Goal: Find specific page/section: Find specific page/section

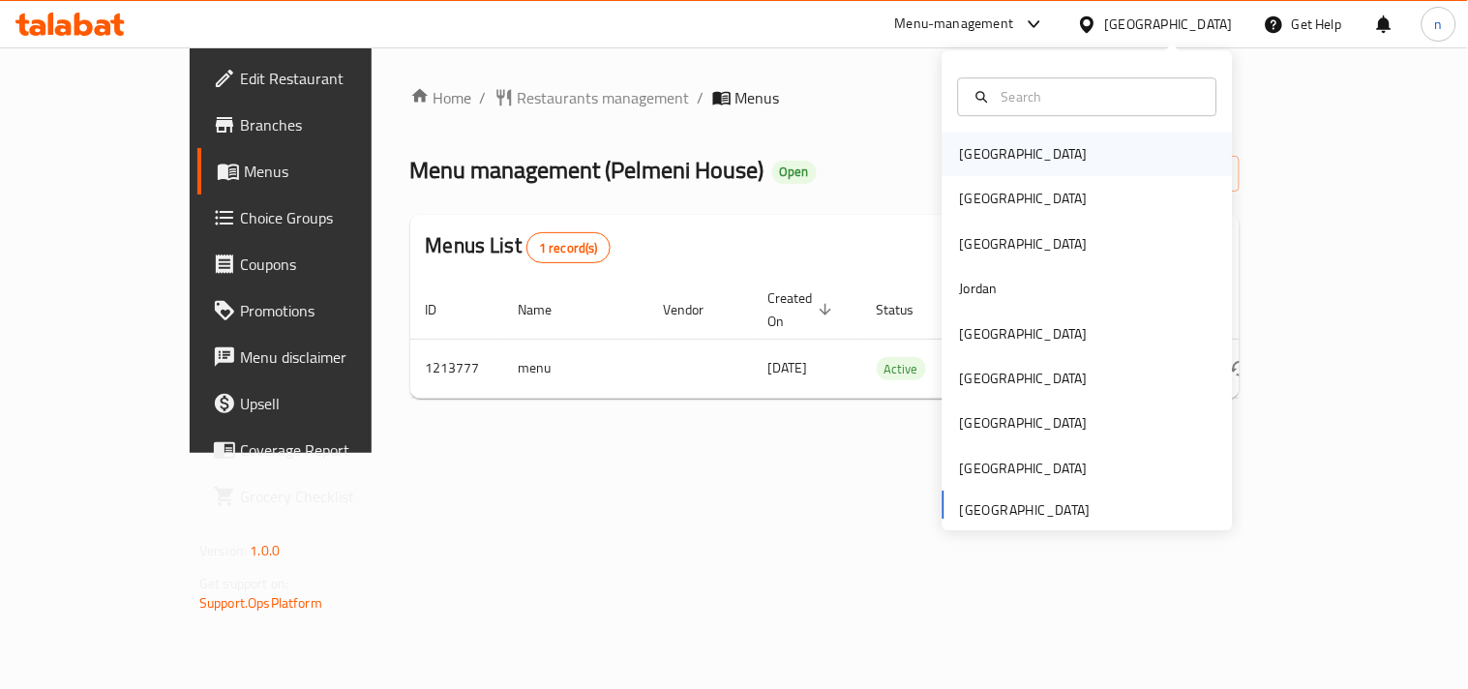
click at [944, 157] on div "[GEOGRAPHIC_DATA]" at bounding box center [1023, 154] width 159 height 45
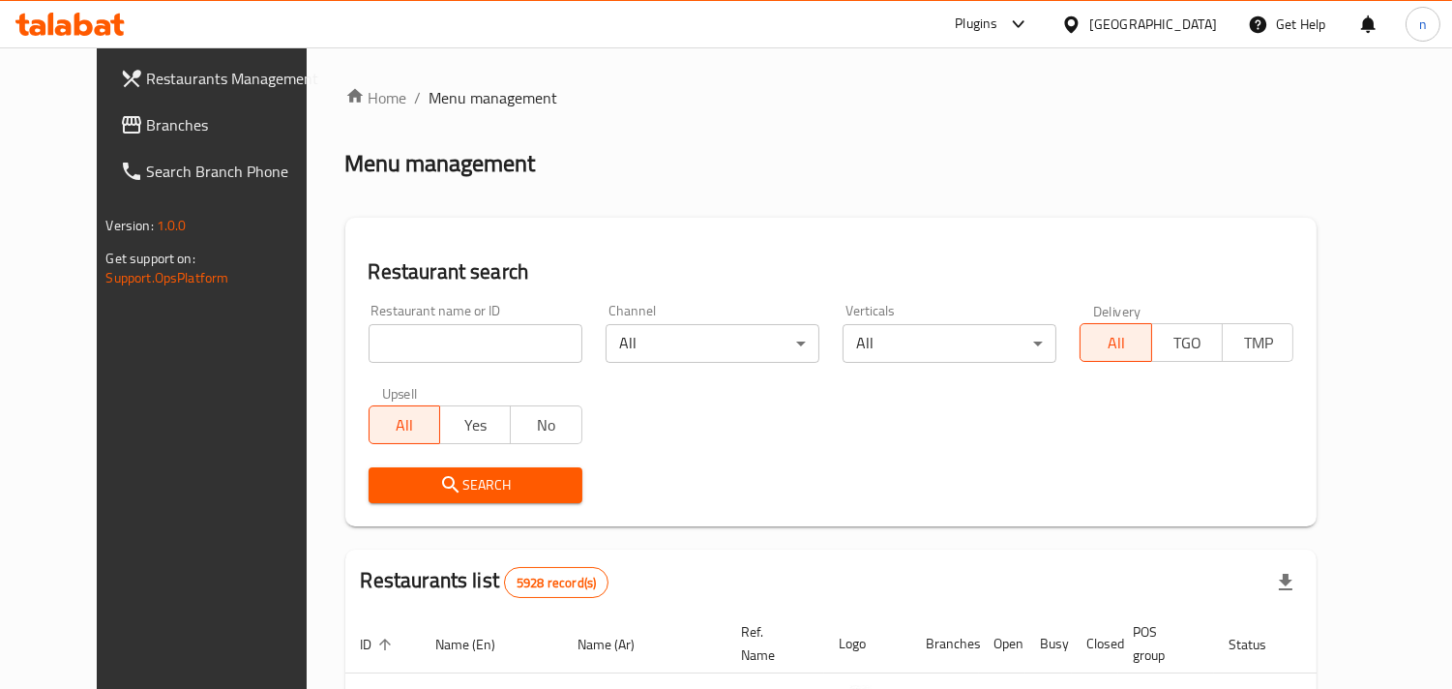
click at [1082, 15] on icon at bounding box center [1072, 25] width 20 height 20
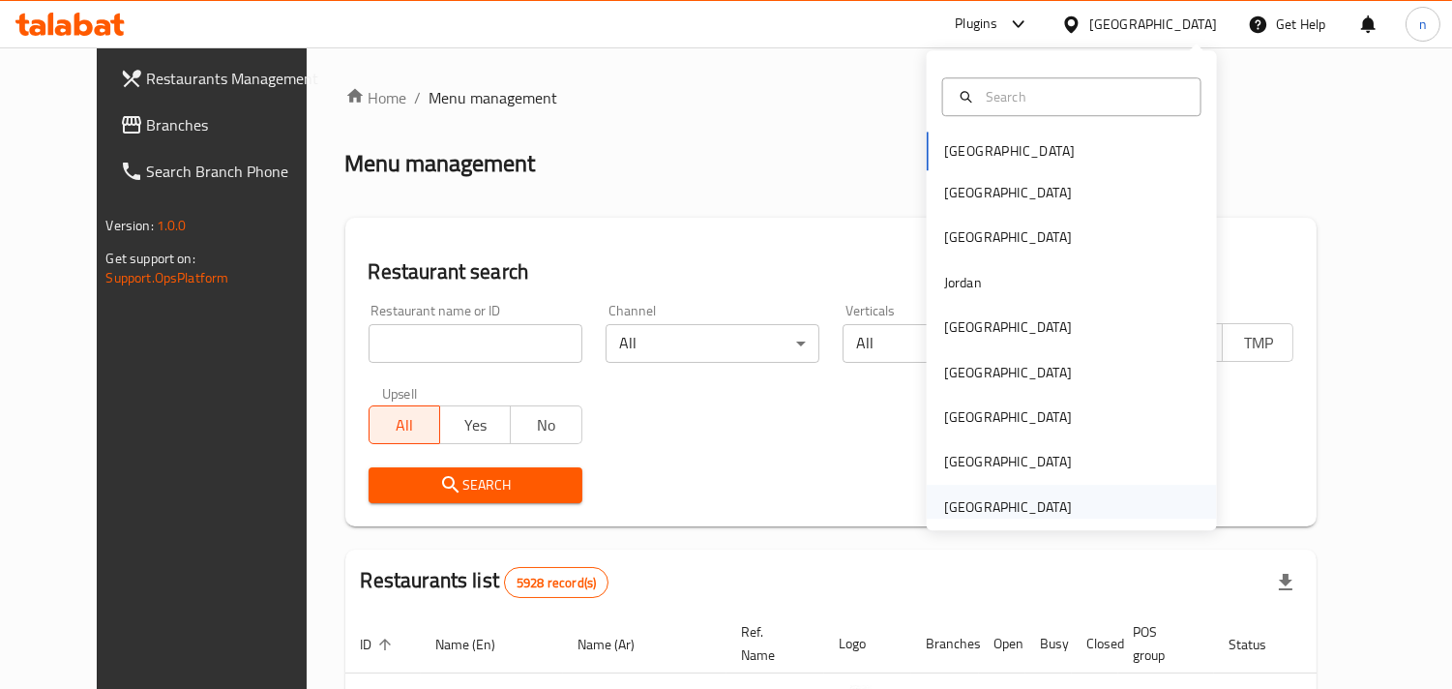
click at [1007, 501] on div "United Arab Emirates" at bounding box center [1008, 506] width 128 height 21
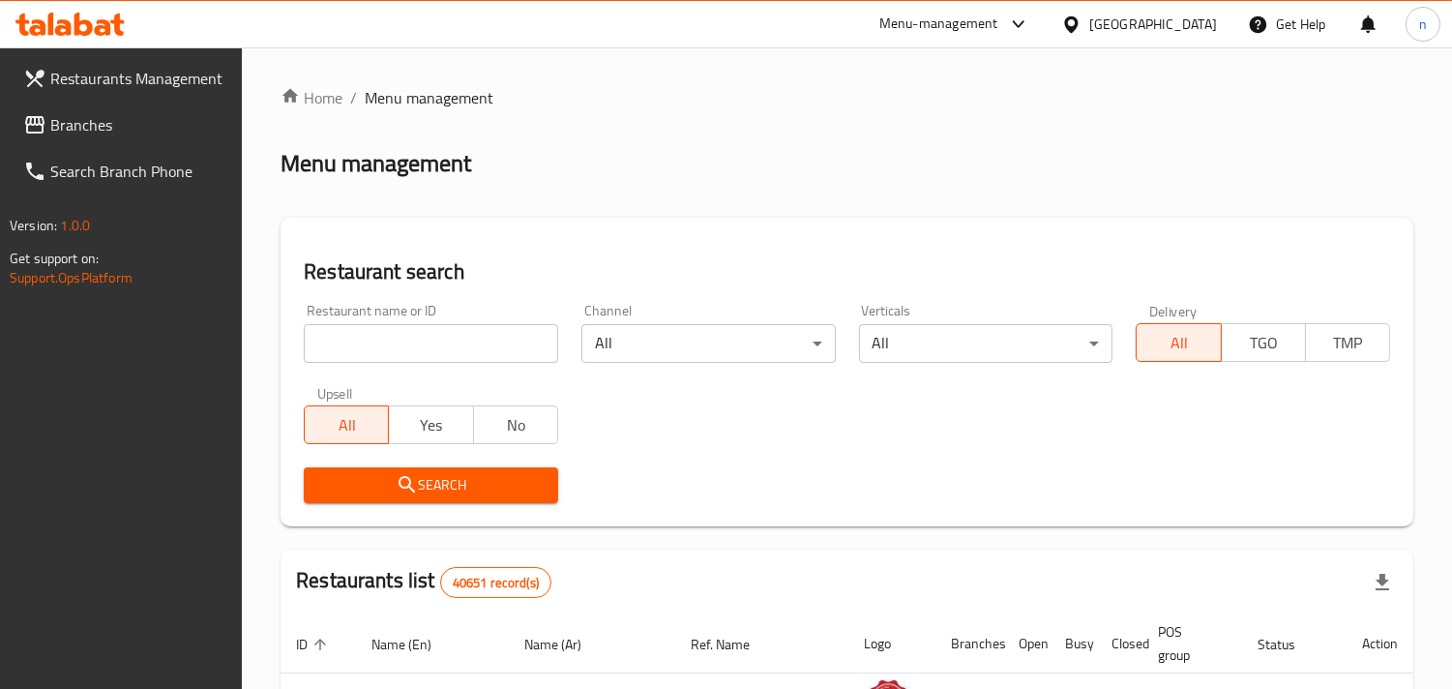
click at [134, 126] on span "Branches" at bounding box center [138, 124] width 177 height 23
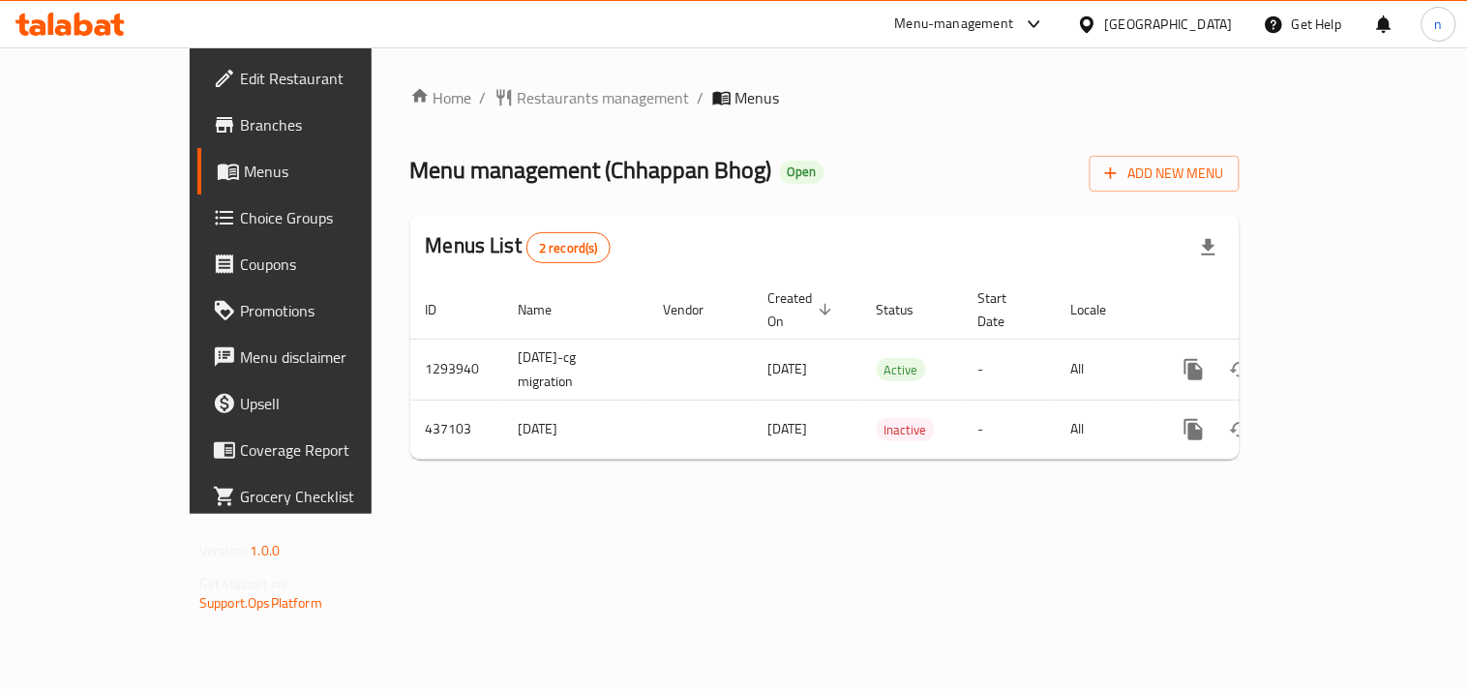
click at [1093, 22] on icon at bounding box center [1087, 25] width 20 height 20
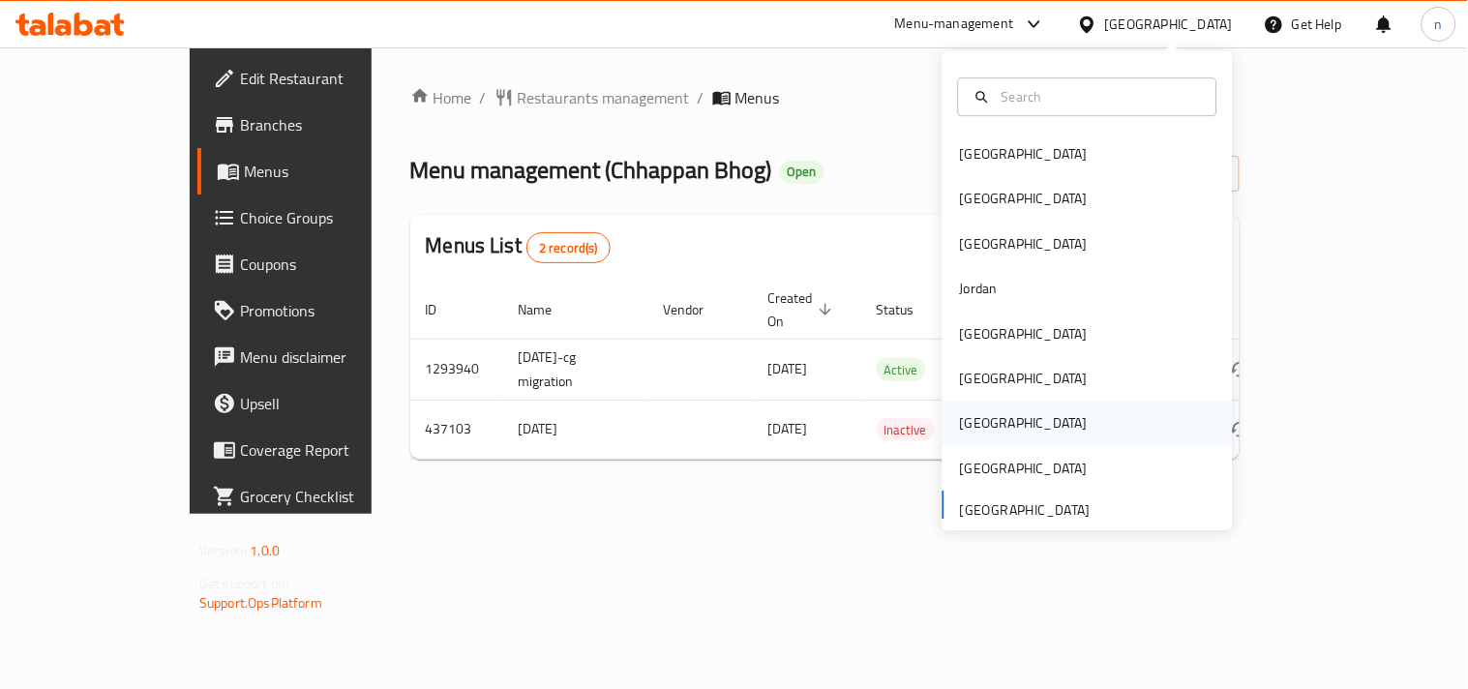
click at [960, 414] on div "[GEOGRAPHIC_DATA]" at bounding box center [1024, 423] width 128 height 21
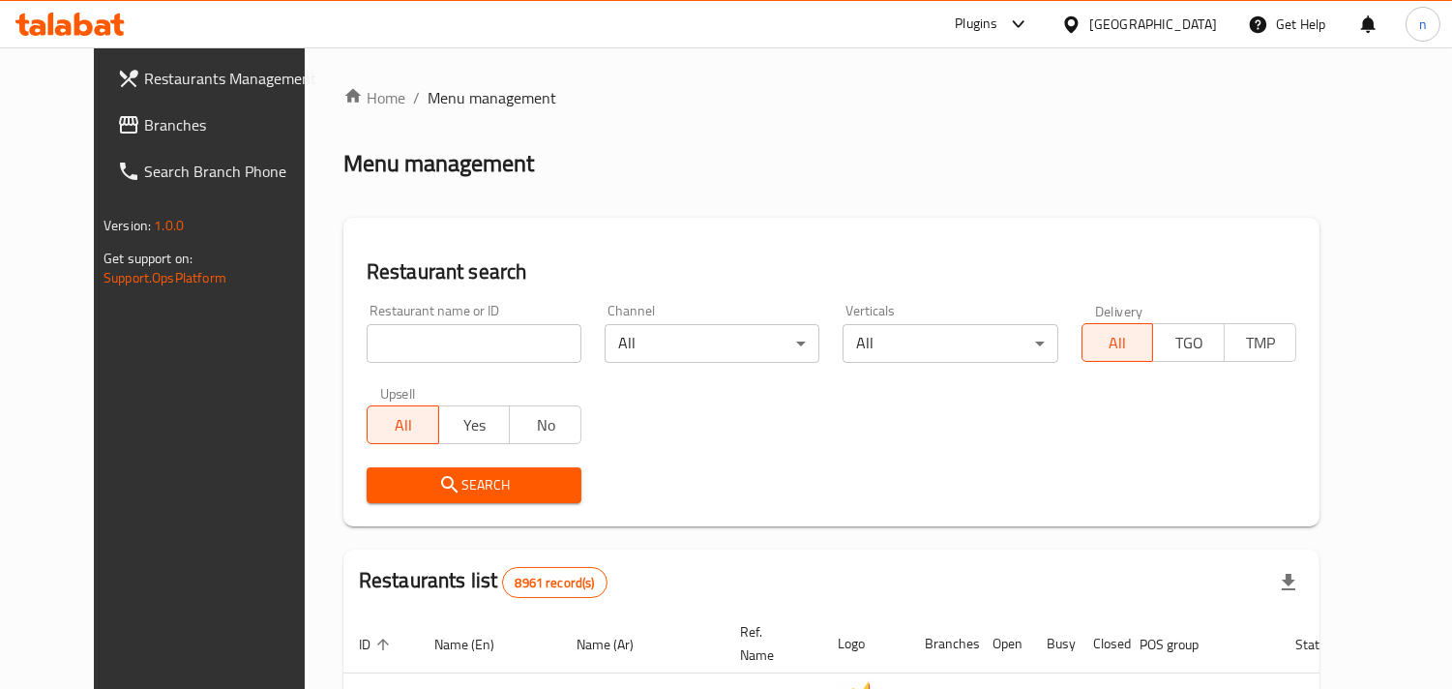
click at [153, 121] on span "Branches" at bounding box center [232, 124] width 177 height 23
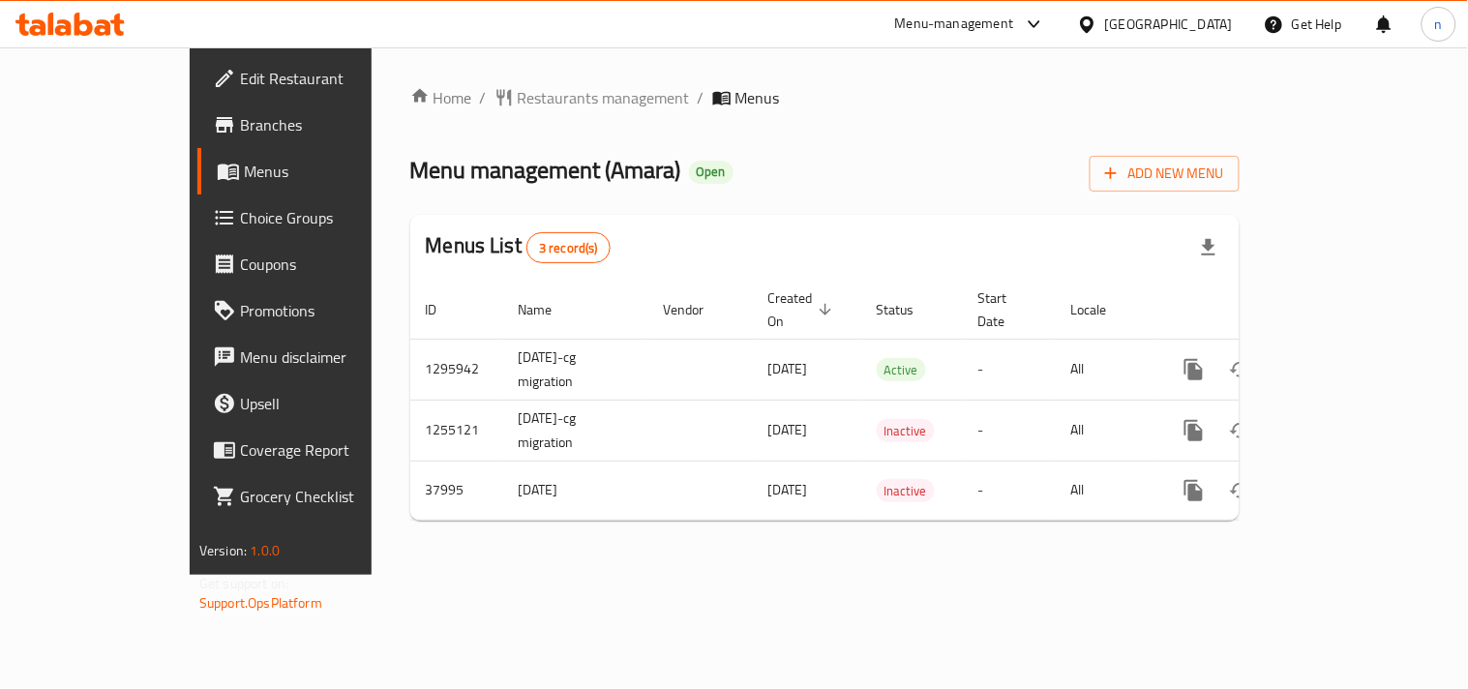
click at [1093, 30] on icon at bounding box center [1087, 23] width 14 height 16
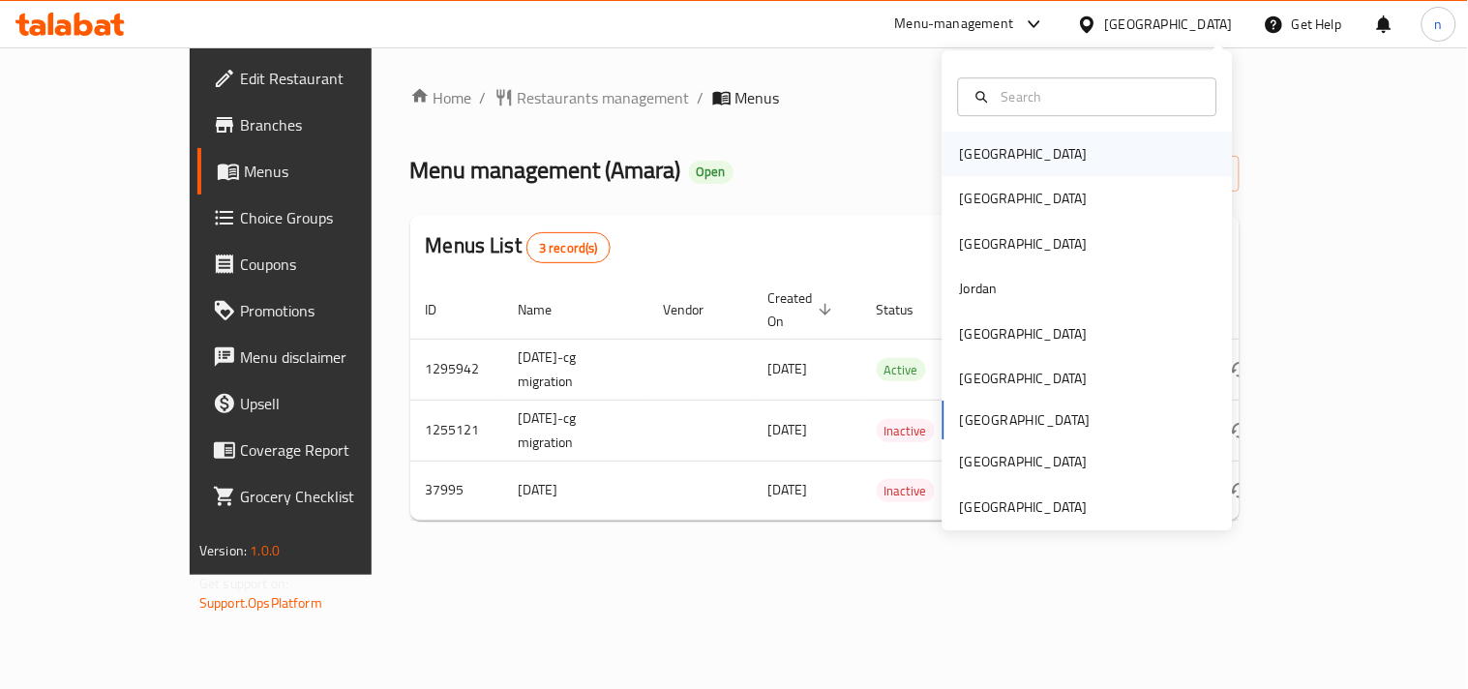
click at [974, 151] on div "Bahrain" at bounding box center [1024, 153] width 128 height 21
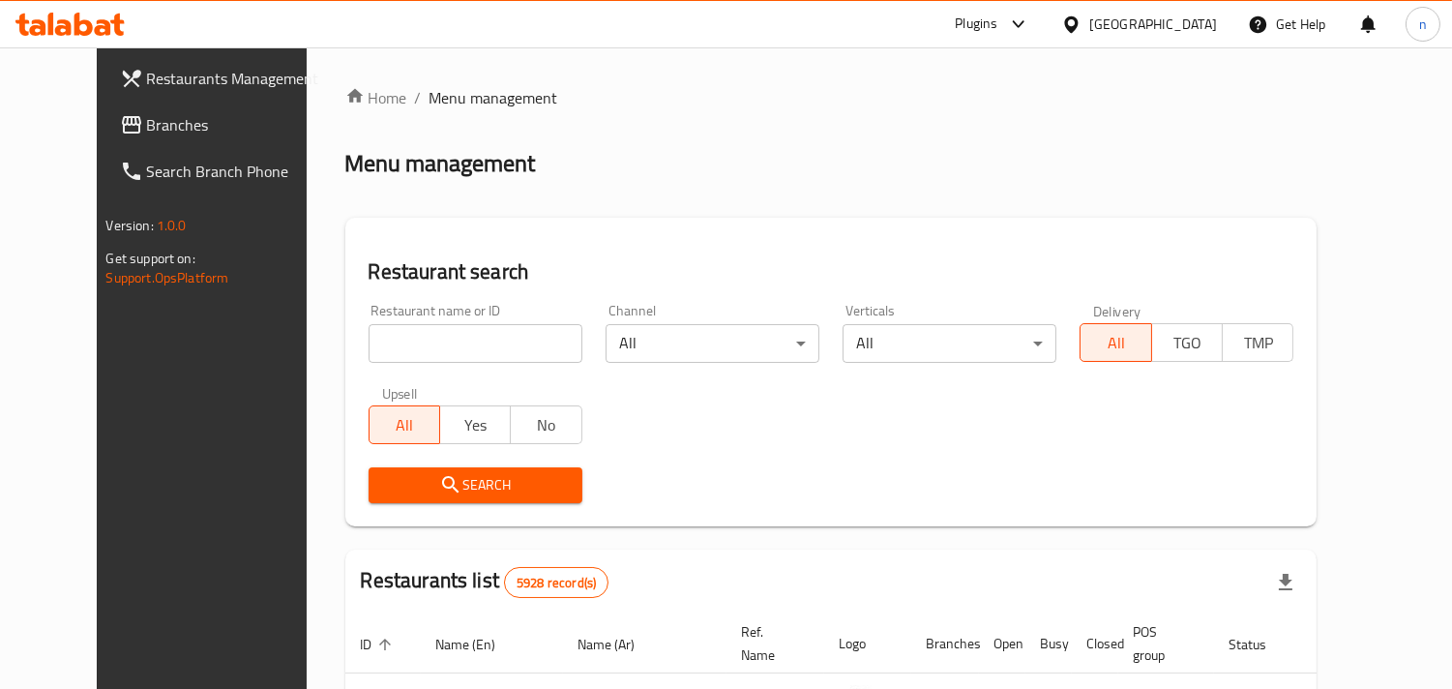
click at [171, 113] on span "Branches" at bounding box center [235, 124] width 177 height 23
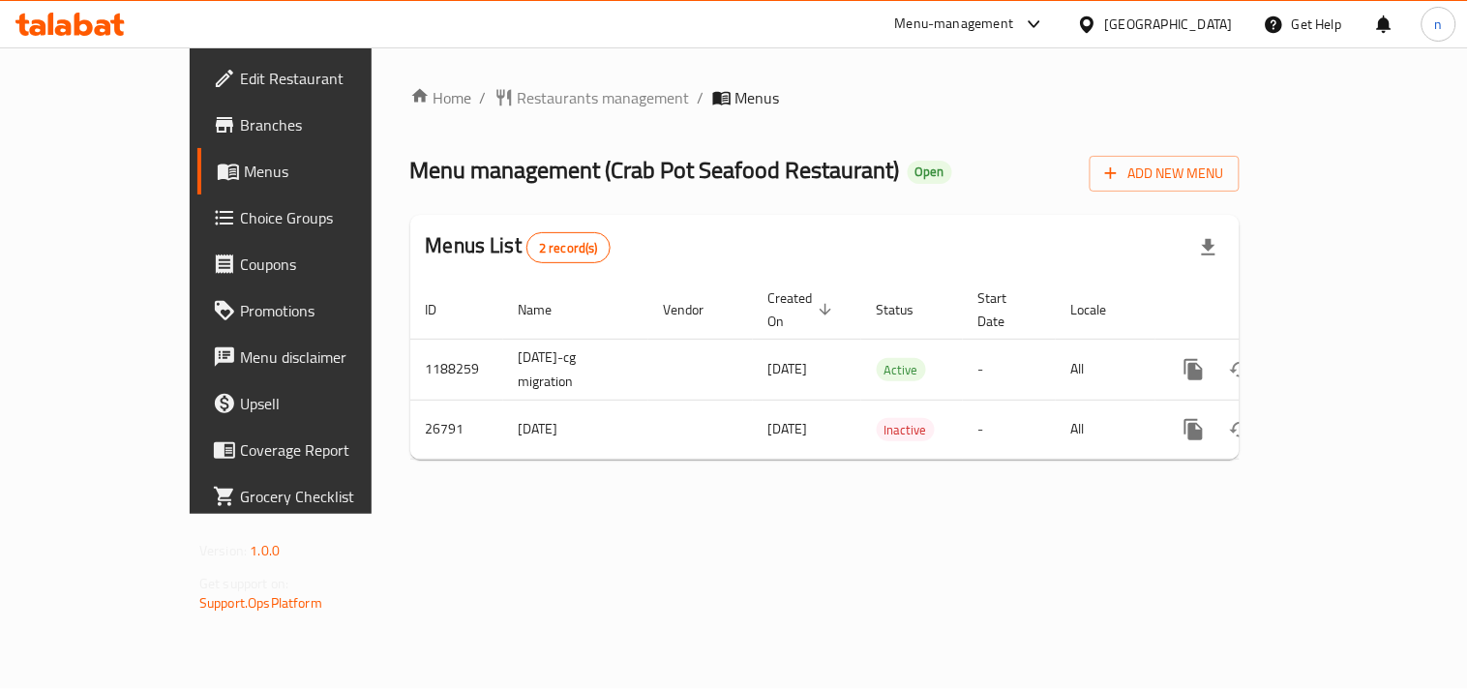
click at [1097, 16] on icon at bounding box center [1087, 25] width 20 height 20
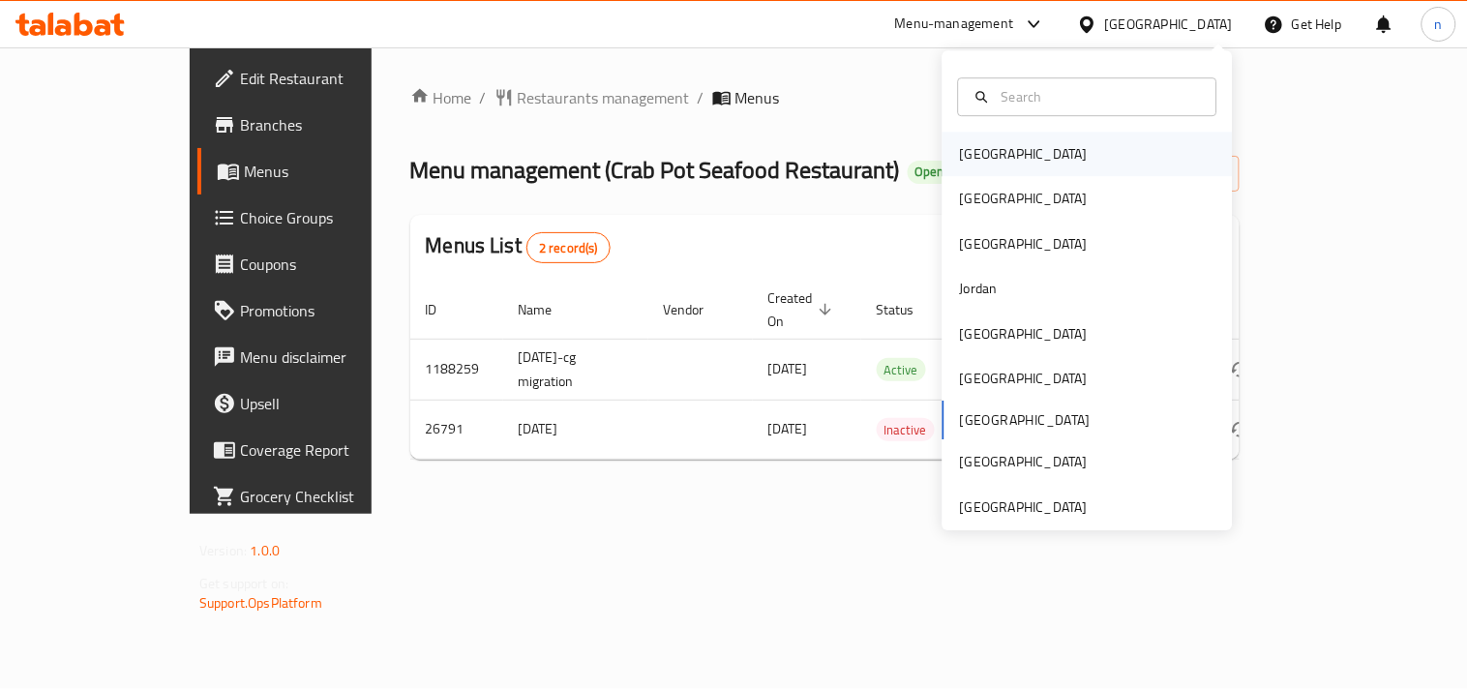
click at [980, 166] on div "[GEOGRAPHIC_DATA]" at bounding box center [1023, 154] width 159 height 45
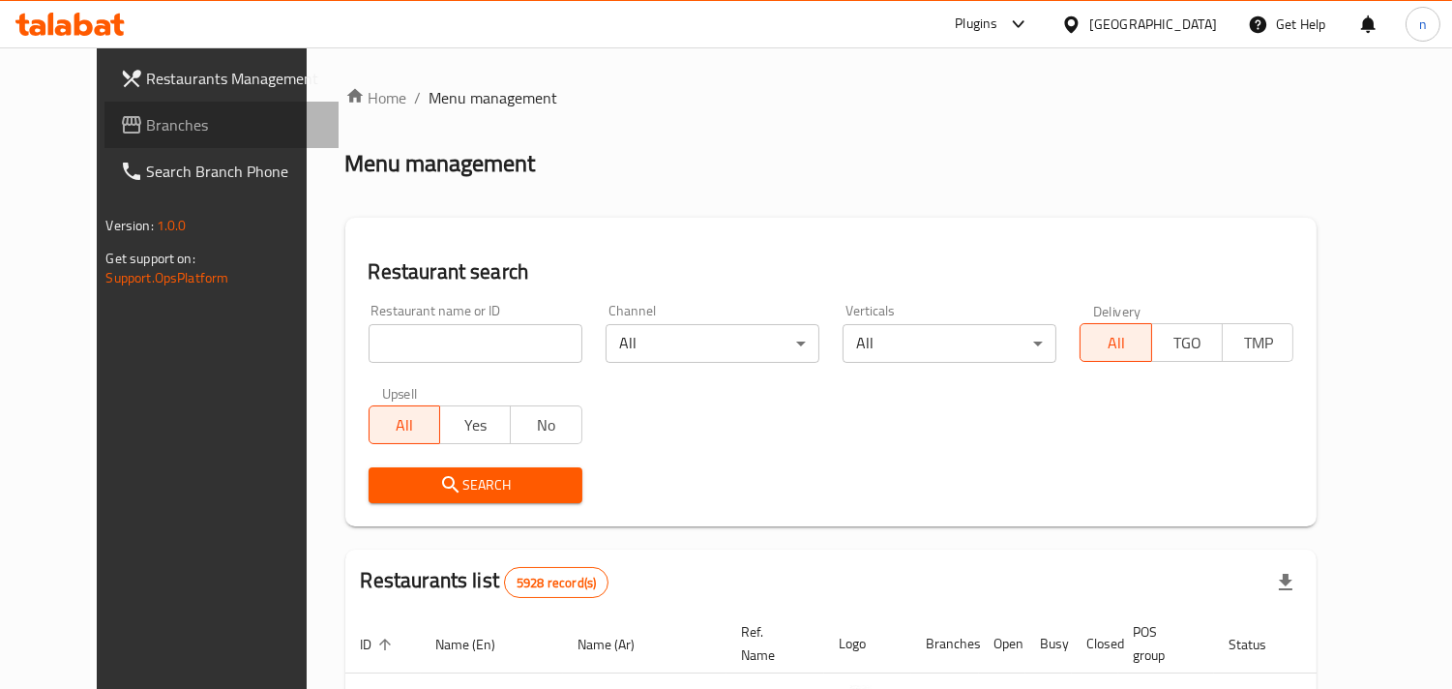
click at [147, 121] on span "Branches" at bounding box center [235, 124] width 177 height 23
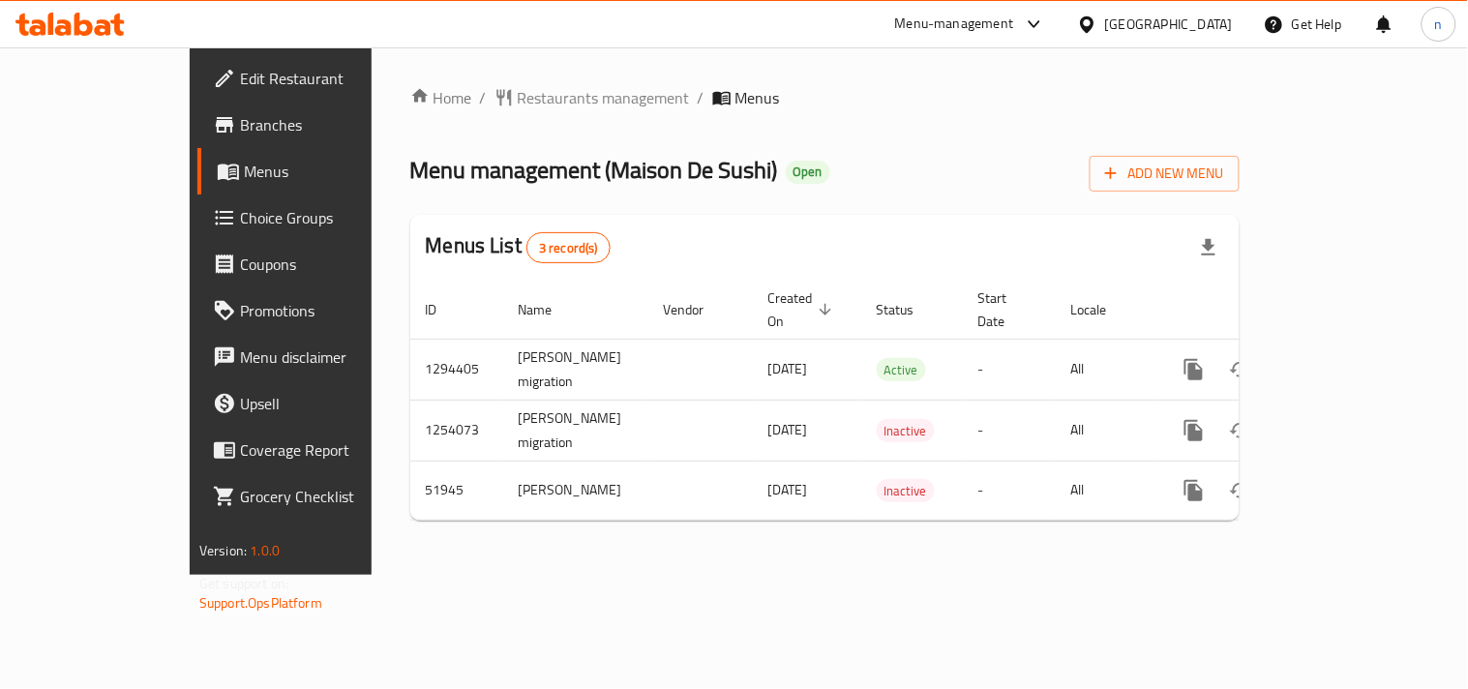
click at [1097, 22] on icon at bounding box center [1087, 25] width 20 height 20
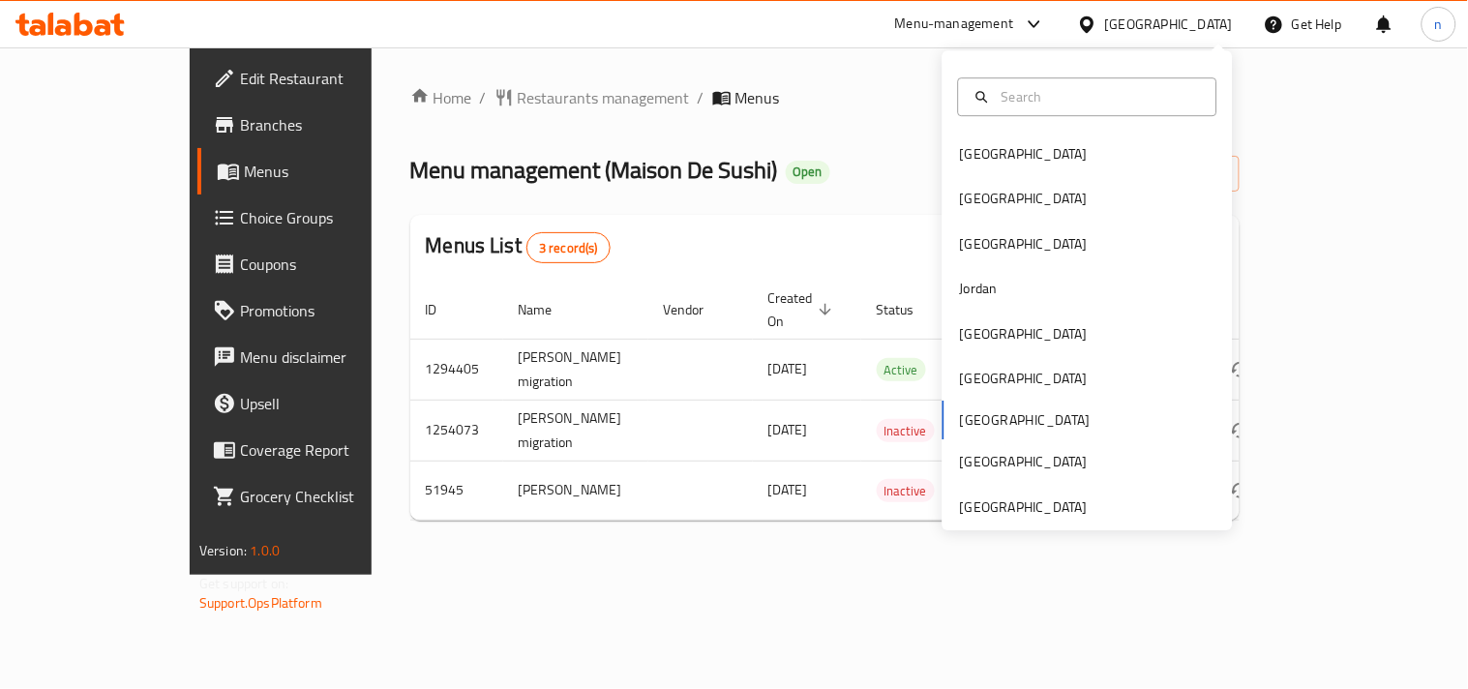
click at [964, 419] on div "Bahrain Egypt Iraq Jordan Kuwait Oman Qatar Saudi Arabia United Arab Emirates" at bounding box center [1088, 331] width 290 height 398
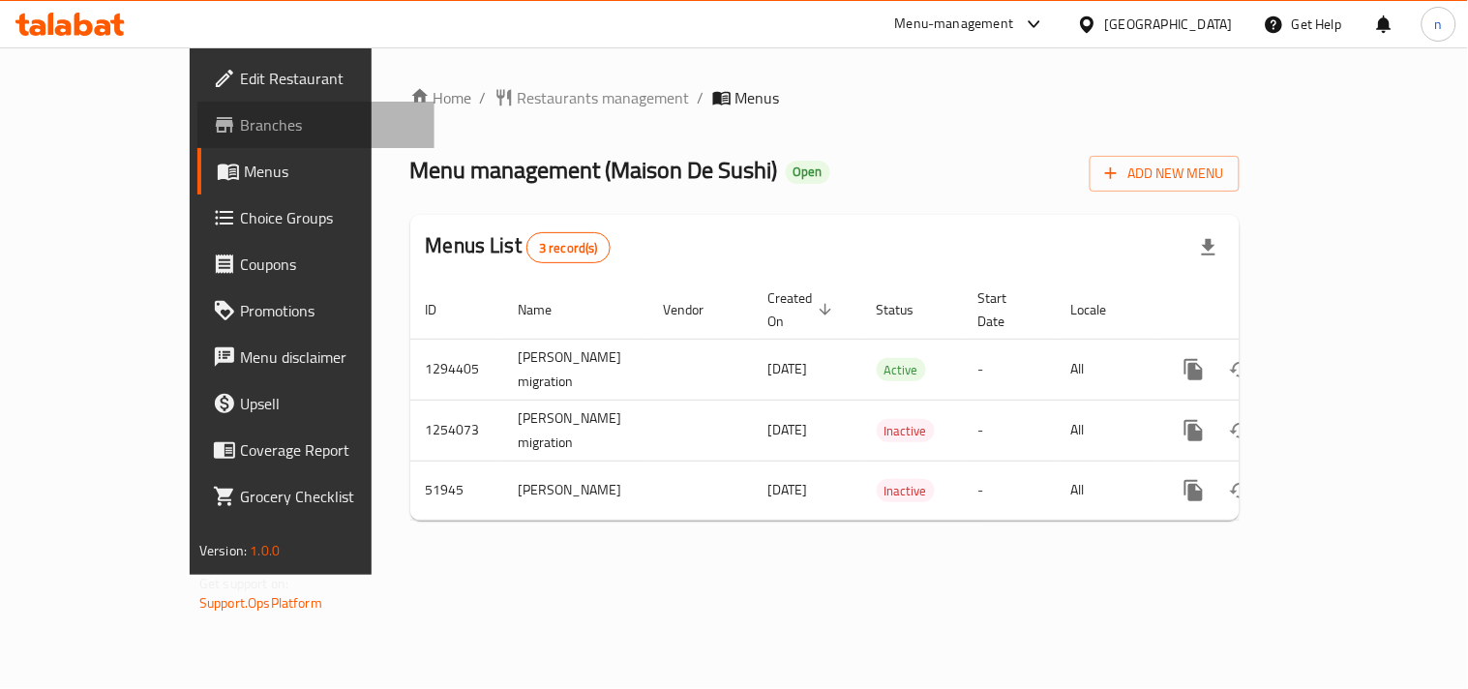
click at [240, 127] on span "Branches" at bounding box center [329, 124] width 179 height 23
